Goal: Task Accomplishment & Management: Complete application form

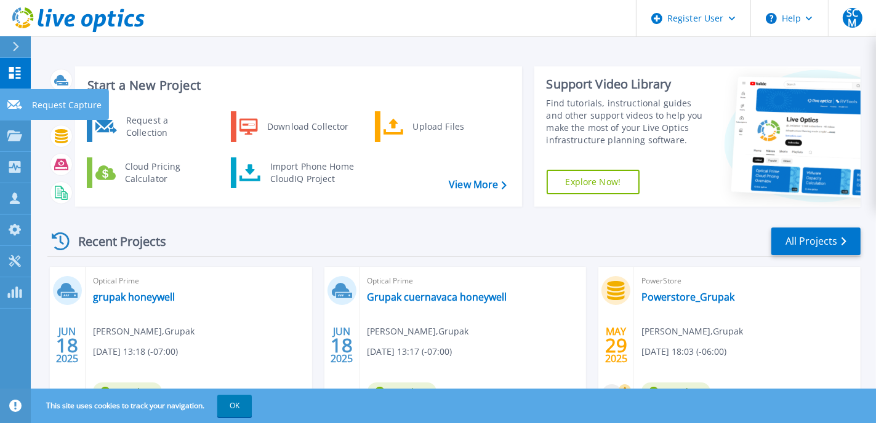
click at [39, 100] on p "Request Capture" at bounding box center [67, 105] width 70 height 32
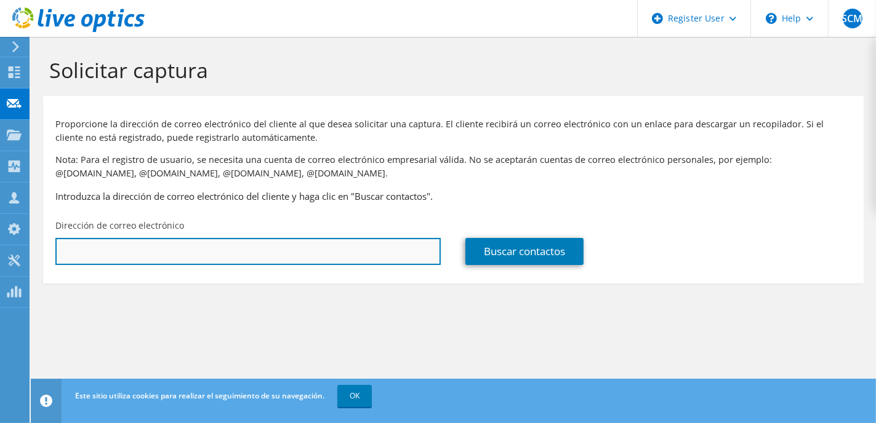
click at [199, 258] on input "text" at bounding box center [247, 251] width 385 height 27
type input "enri"
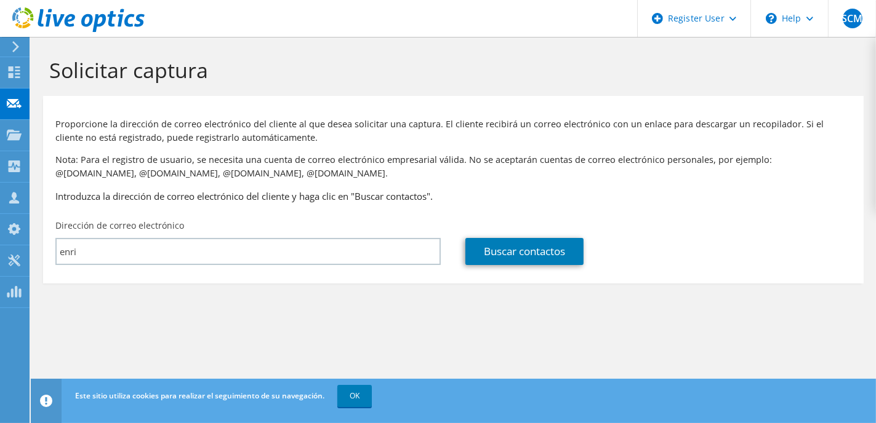
click at [172, 335] on section "Solicitar captura Proporcione la dirección de correo electrónico del cliente al…" at bounding box center [453, 191] width 845 height 308
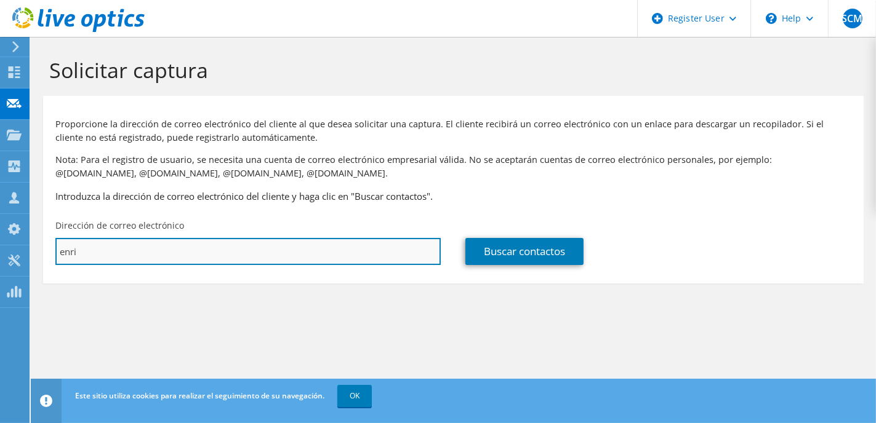
drag, startPoint x: 350, startPoint y: 246, endPoint x: 65, endPoint y: 255, distance: 285.1
click at [65, 255] on input "enri" at bounding box center [247, 251] width 385 height 27
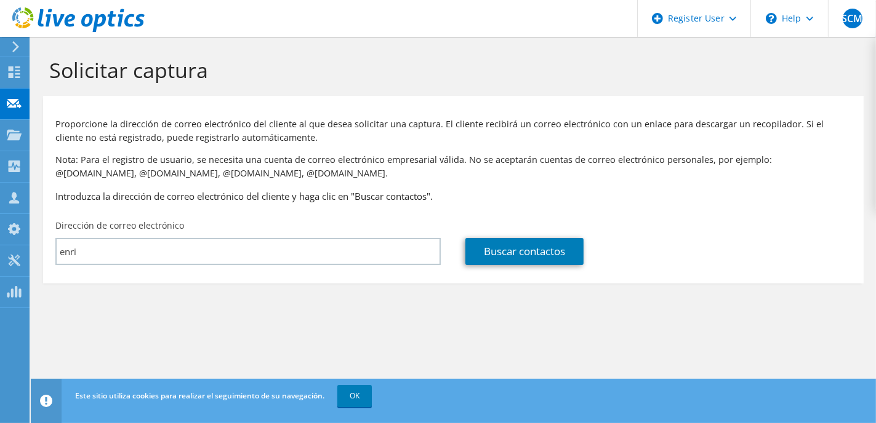
click at [54, 258] on div "Dirección de correo electrónico enri" at bounding box center [248, 243] width 410 height 58
click at [273, 378] on div "Solicitar captura Proporcione la dirección de correo electrónico del cliente al…" at bounding box center [453, 230] width 845 height 386
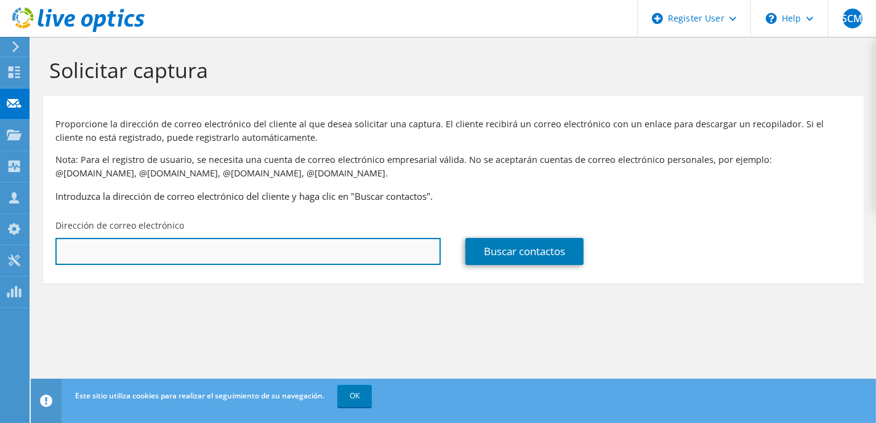
click at [169, 263] on input "text" at bounding box center [247, 251] width 385 height 27
paste input "emartinezt@qubitms.mx"
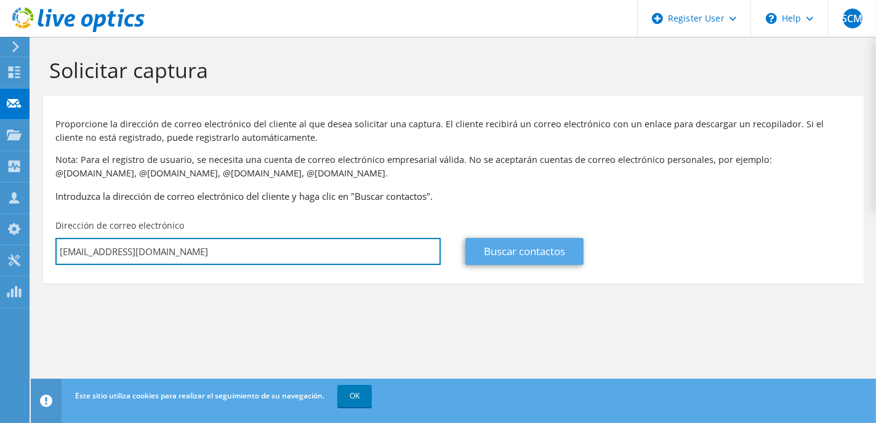
type input "emartinezt@qubitms.mx"
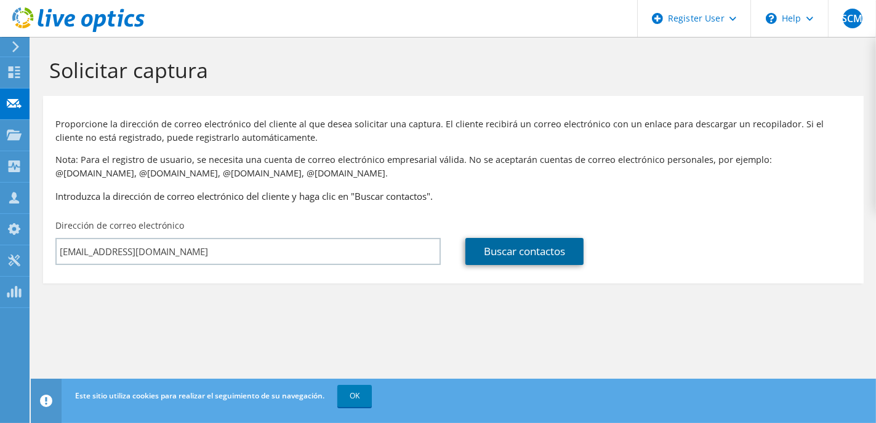
click at [538, 246] on link "Buscar contactos" at bounding box center [524, 251] width 118 height 27
type input "elektra"
type input "Enrique"
type input "Martinez"
type input "[GEOGRAPHIC_DATA]"
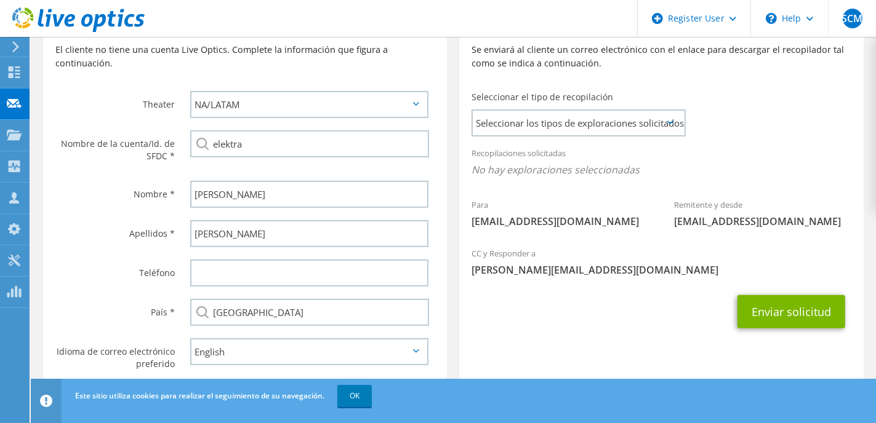
scroll to position [336, 0]
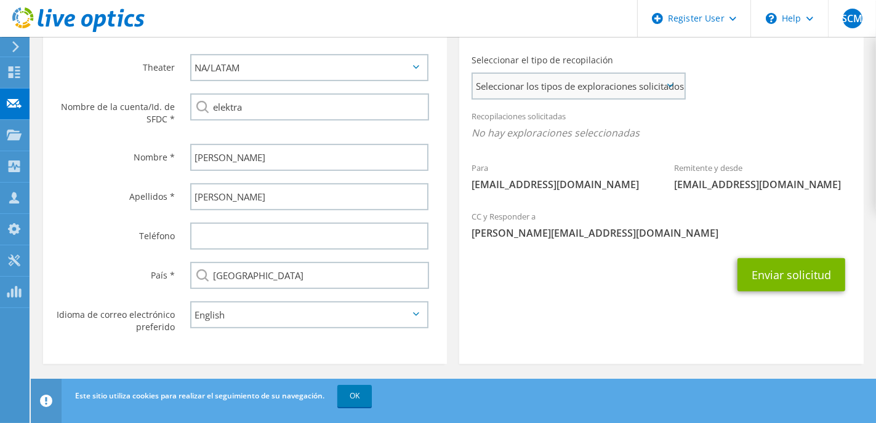
click at [654, 89] on span "Seleccionar los tipos de exploraciones solicitados" at bounding box center [578, 86] width 211 height 25
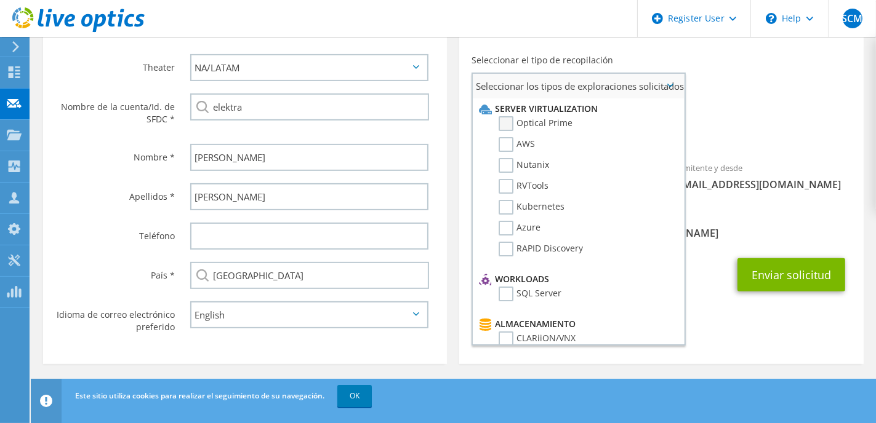
click at [511, 126] on label "Optical Prime" at bounding box center [535, 123] width 74 height 15
click at [0, 0] on input "Optical Prime" at bounding box center [0, 0] width 0 height 0
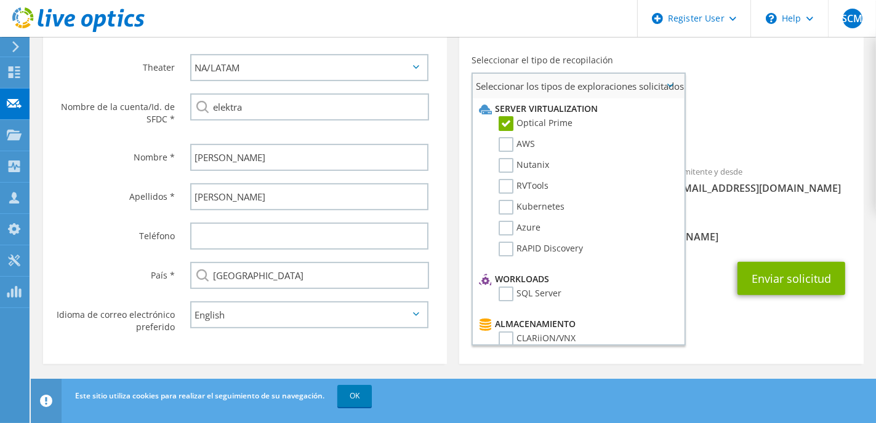
scroll to position [292, 0]
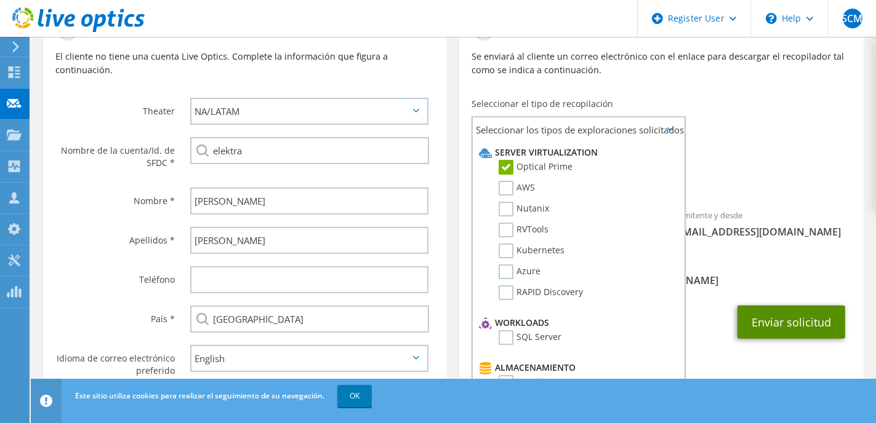
click at [778, 327] on button "Enviar solicitud" at bounding box center [791, 322] width 108 height 33
